Goal: Task Accomplishment & Management: Use online tool/utility

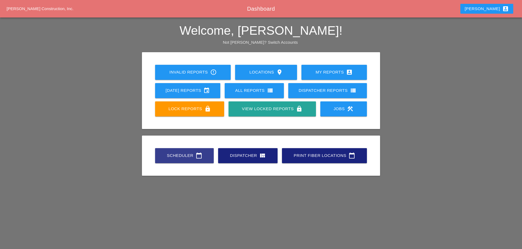
click at [178, 154] on div "Scheduler calendar_today" at bounding box center [184, 156] width 41 height 7
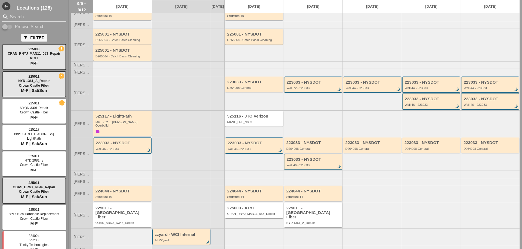
scroll to position [33, 0]
click at [136, 149] on div "Wall 46 - 223033" at bounding box center [123, 148] width 54 height 3
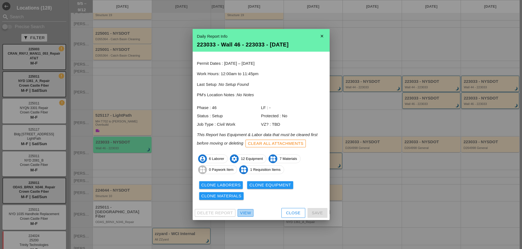
click at [241, 212] on div "View" at bounding box center [245, 213] width 11 height 6
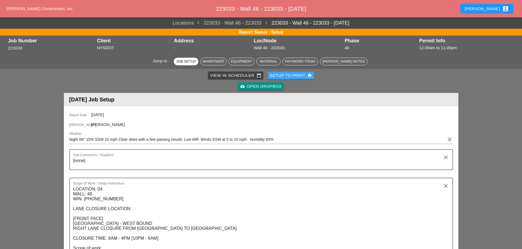
click at [291, 78] on div "Setup to Print print" at bounding box center [291, 76] width 42 height 6
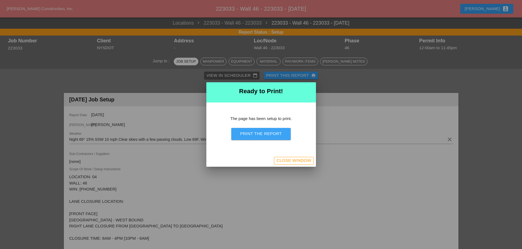
click at [270, 132] on div "Print the Report" at bounding box center [261, 134] width 42 height 6
click at [292, 158] on div "Close Window" at bounding box center [293, 161] width 35 height 6
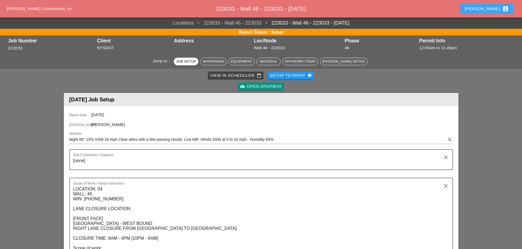
click at [494, 8] on div "[PERSON_NAME] account_box" at bounding box center [486, 8] width 44 height 7
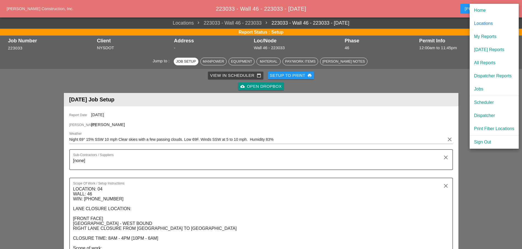
click at [490, 116] on div "Dispatcher" at bounding box center [494, 116] width 40 height 7
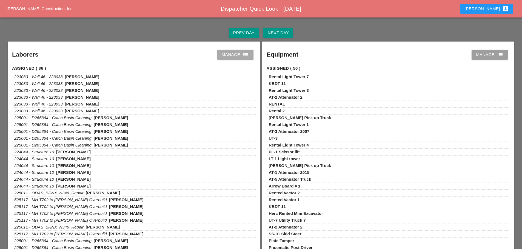
click at [248, 53] on icon "list" at bounding box center [245, 54] width 7 height 7
